Goal: Task Accomplishment & Management: Use online tool/utility

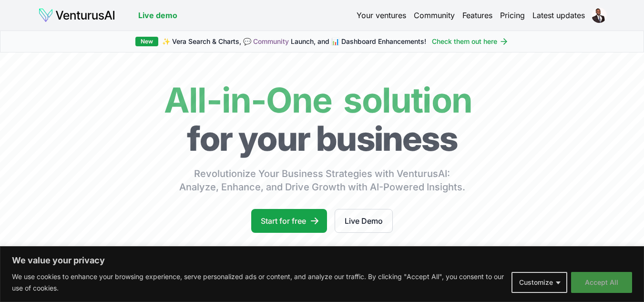
click at [599, 288] on button "Accept All" at bounding box center [601, 282] width 61 height 21
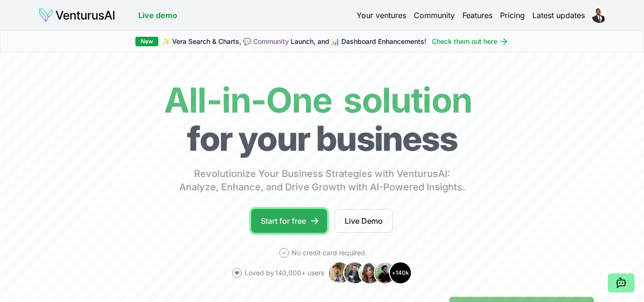
click at [282, 220] on link "Start for free" at bounding box center [289, 221] width 76 height 24
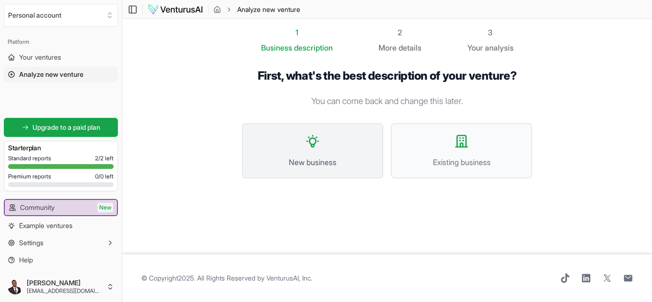
click at [327, 152] on button "New business" at bounding box center [312, 150] width 141 height 55
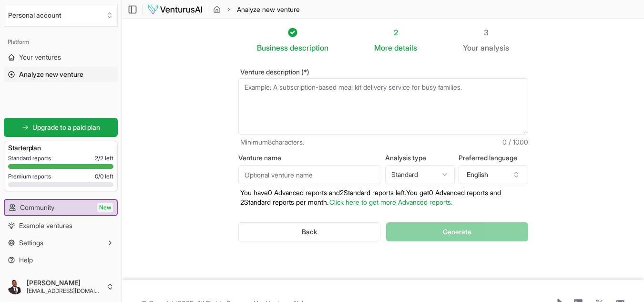
click at [464, 85] on textarea "Venture description (*)" at bounding box center [384, 106] width 290 height 56
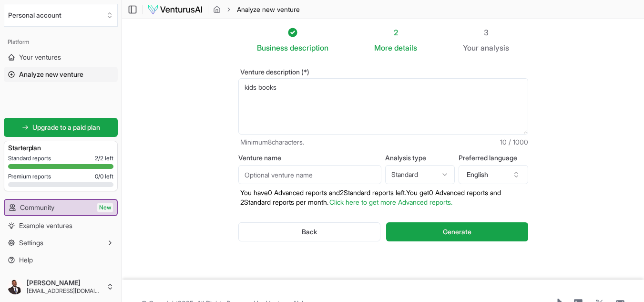
type textarea "kids books"
click at [340, 170] on input "Venture name" at bounding box center [310, 174] width 143 height 19
type input "D"
type input "Adiel&Baruch"
click at [446, 177] on html "We value your privacy We use cookies to enhance your browsing experience, serve…" at bounding box center [322, 151] width 644 height 302
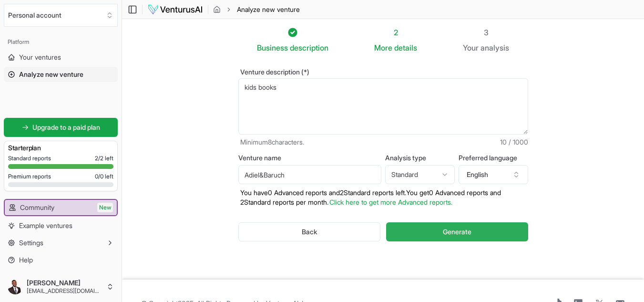
click at [457, 232] on span "Generate" at bounding box center [457, 232] width 29 height 10
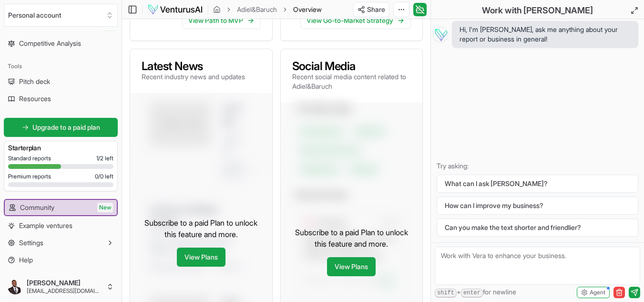
scroll to position [517, 0]
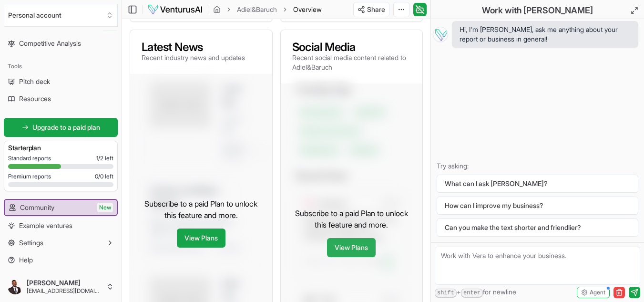
click at [370, 246] on link "View Plans" at bounding box center [351, 247] width 49 height 19
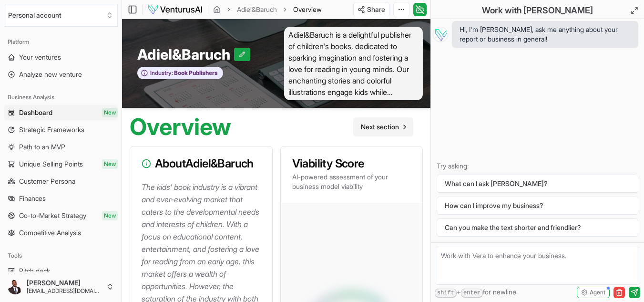
click at [395, 121] on link "Next section" at bounding box center [383, 126] width 60 height 19
